Goal: Navigation & Orientation: Understand site structure

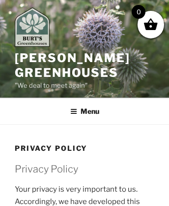
click at [36, 29] on img at bounding box center [32, 26] width 35 height 39
